Goal: Information Seeking & Learning: Learn about a topic

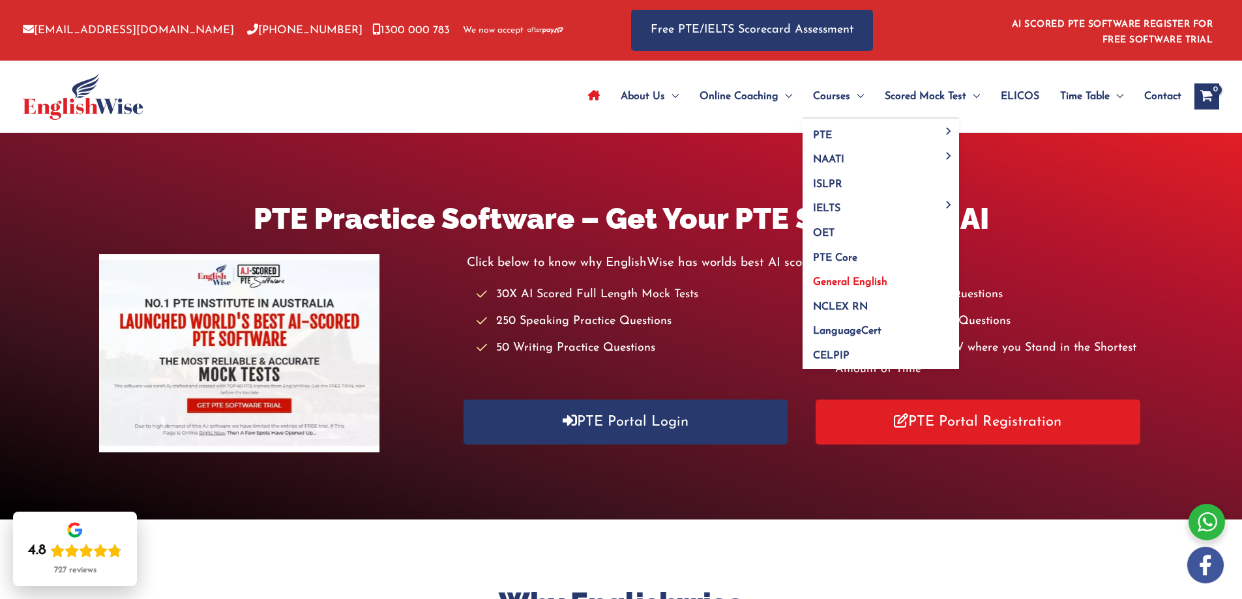
click at [834, 284] on span "General English" at bounding box center [850, 282] width 74 height 10
